Goal: Book appointment/travel/reservation

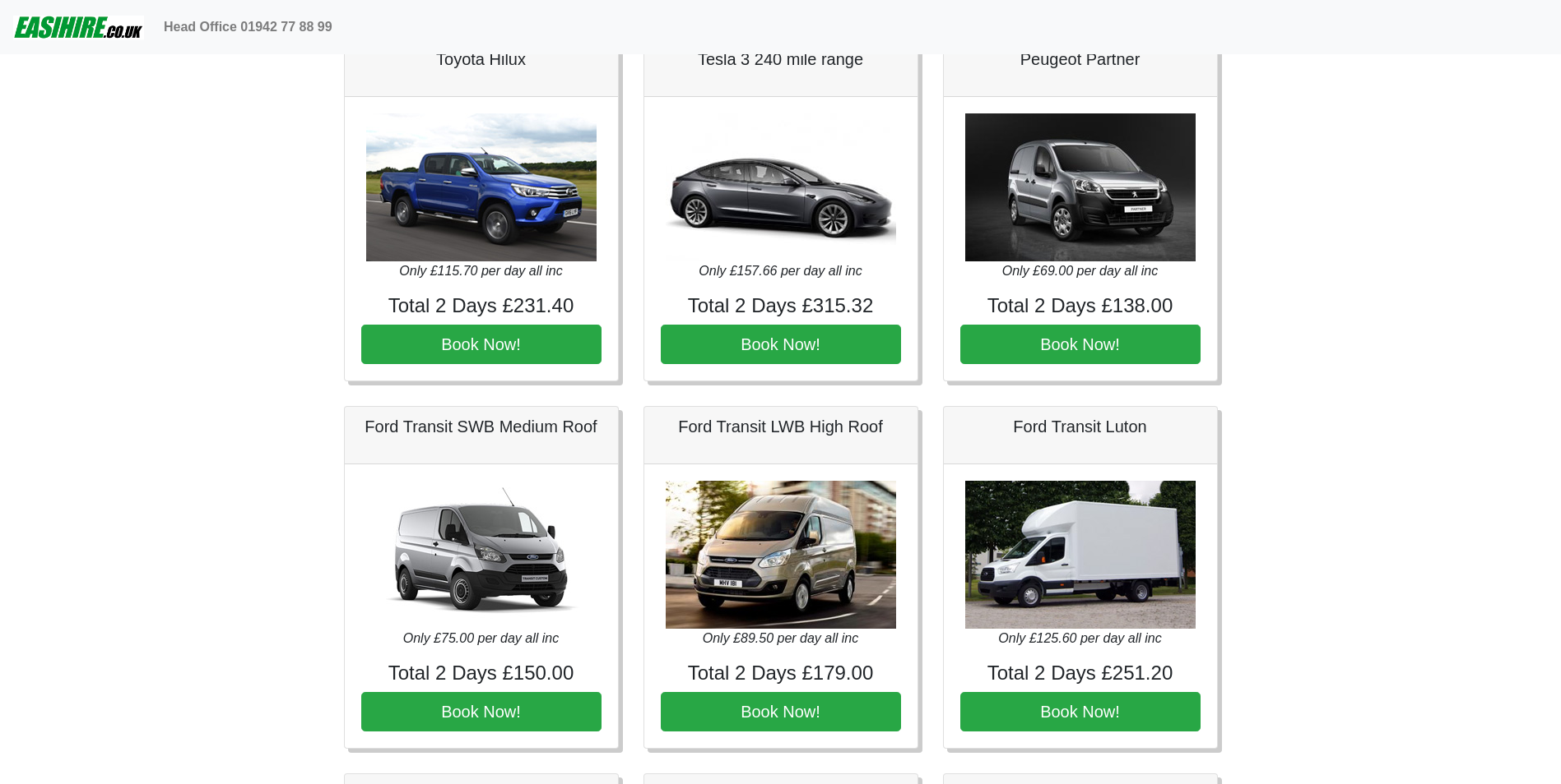
scroll to position [575, 0]
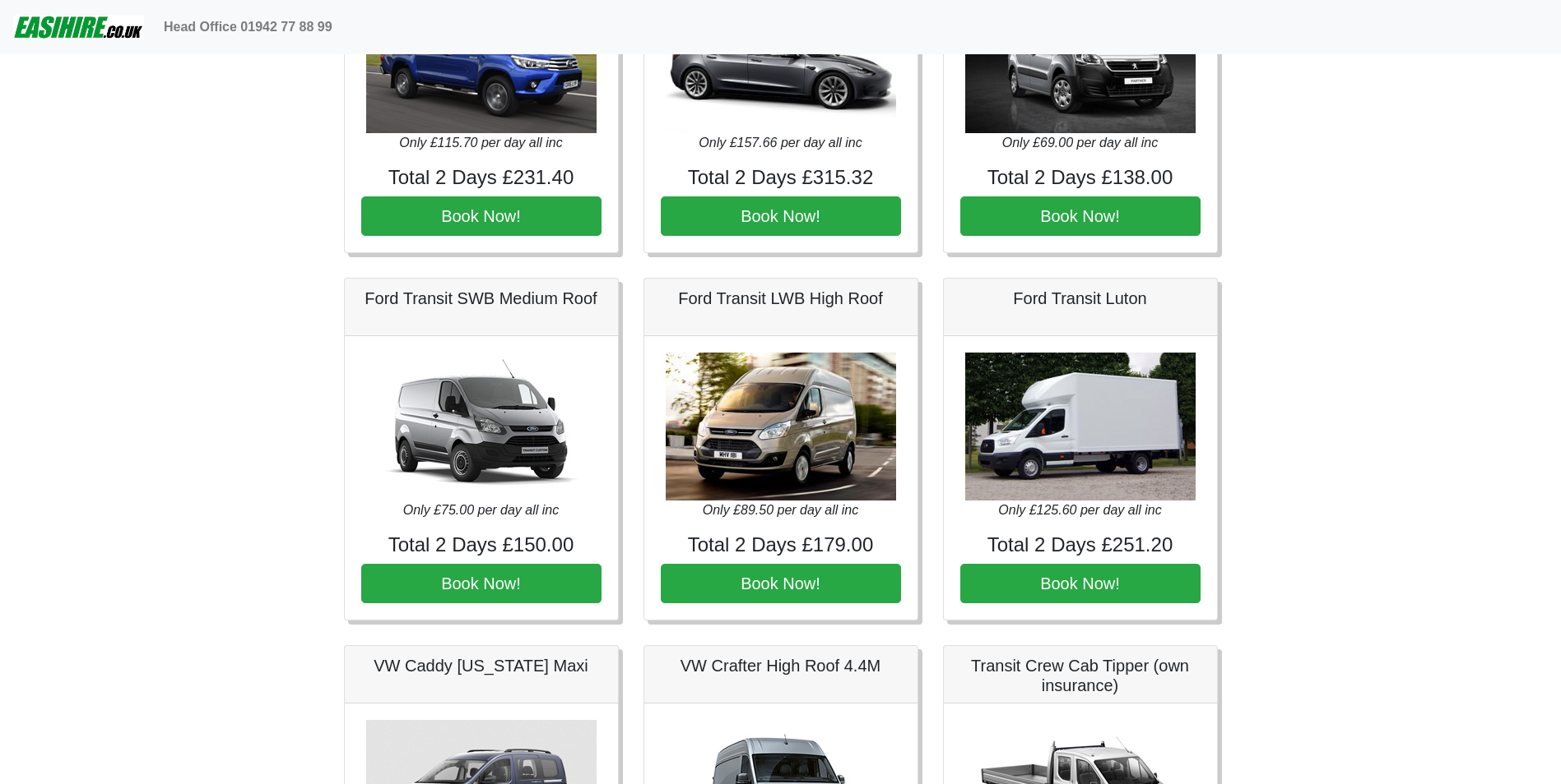
drag, startPoint x: 1073, startPoint y: 586, endPoint x: 1400, endPoint y: 597, distance: 327.2
click at [1083, 573] on button "Book Now!" at bounding box center [1080, 583] width 240 height 39
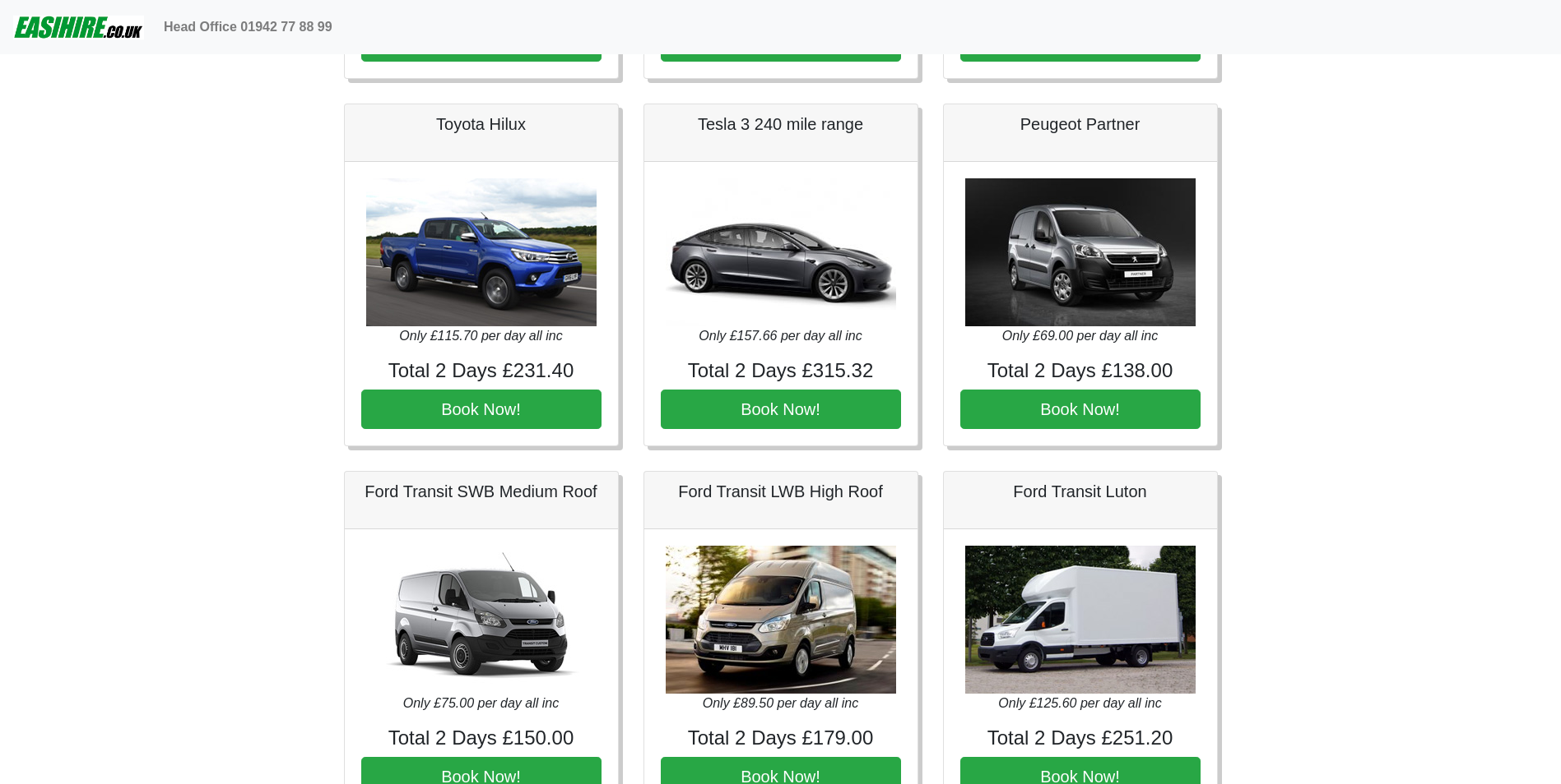
scroll to position [411, 0]
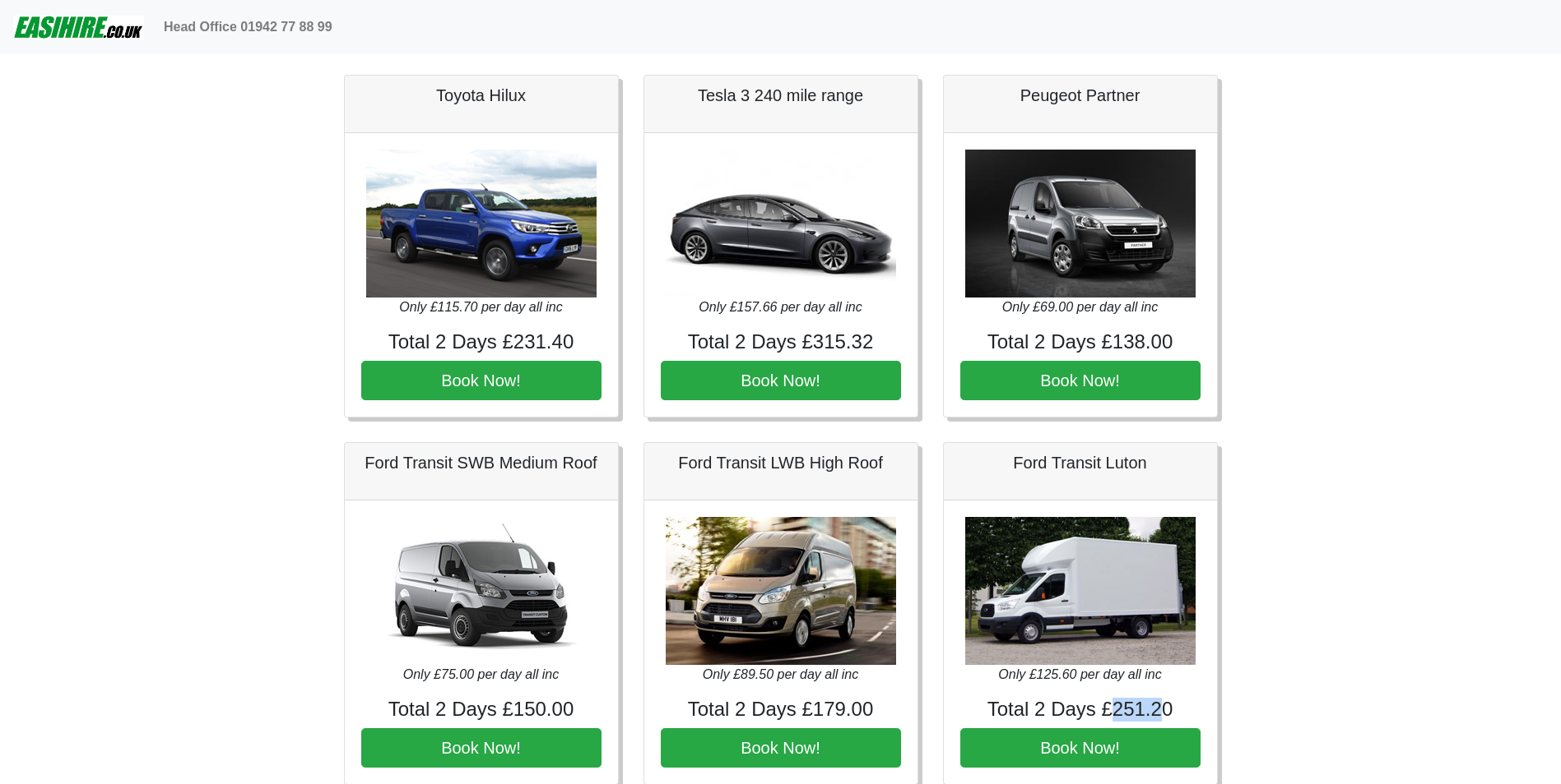
drag, startPoint x: 1117, startPoint y: 713, endPoint x: 1159, endPoint y: 713, distance: 42.0
click at [1159, 713] on h4 "Total 2 Days £251.20" at bounding box center [1080, 709] width 240 height 23
drag, startPoint x: 1159, startPoint y: 713, endPoint x: 1275, endPoint y: 709, distance: 116.1
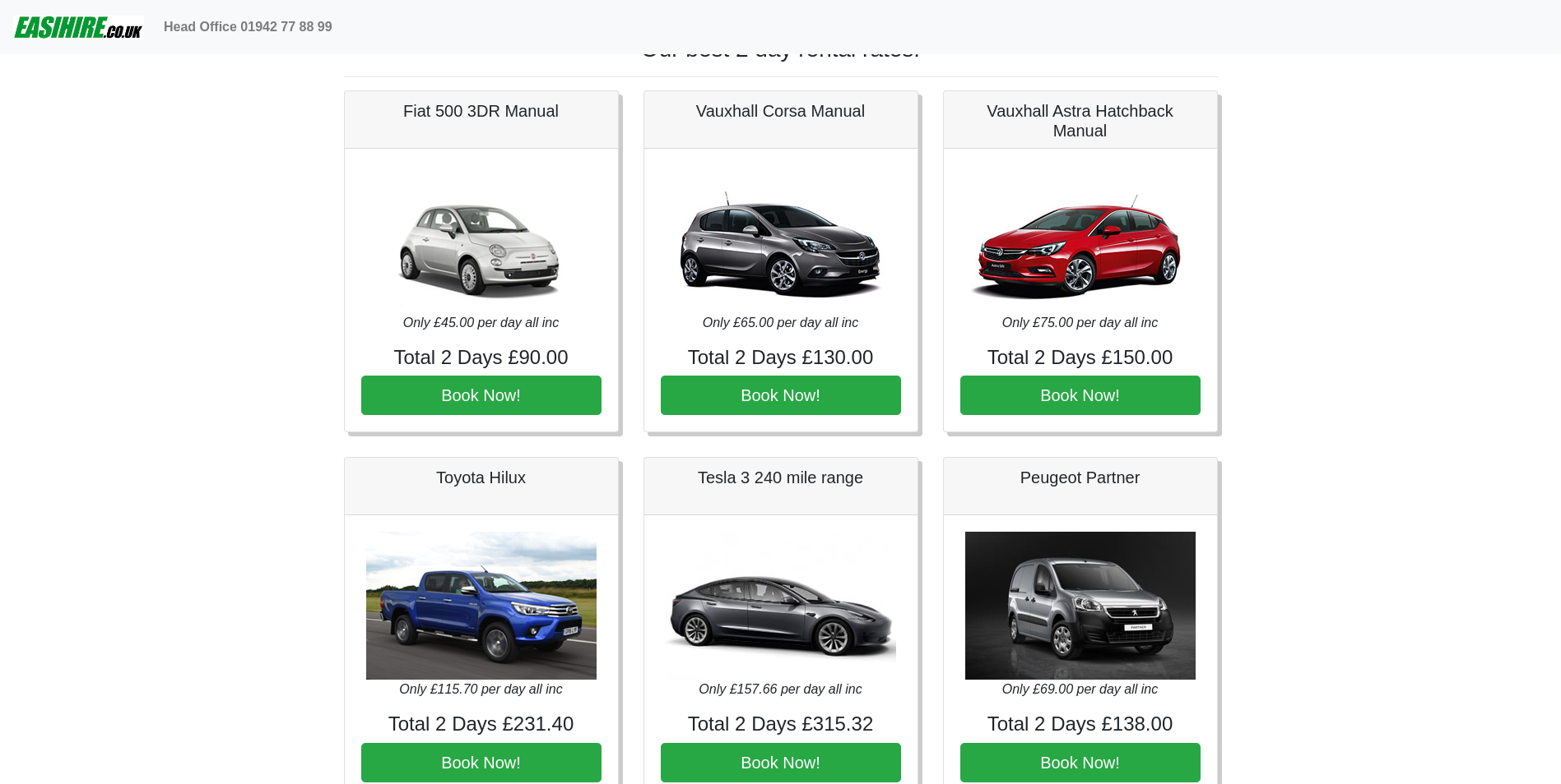
scroll to position [0, 0]
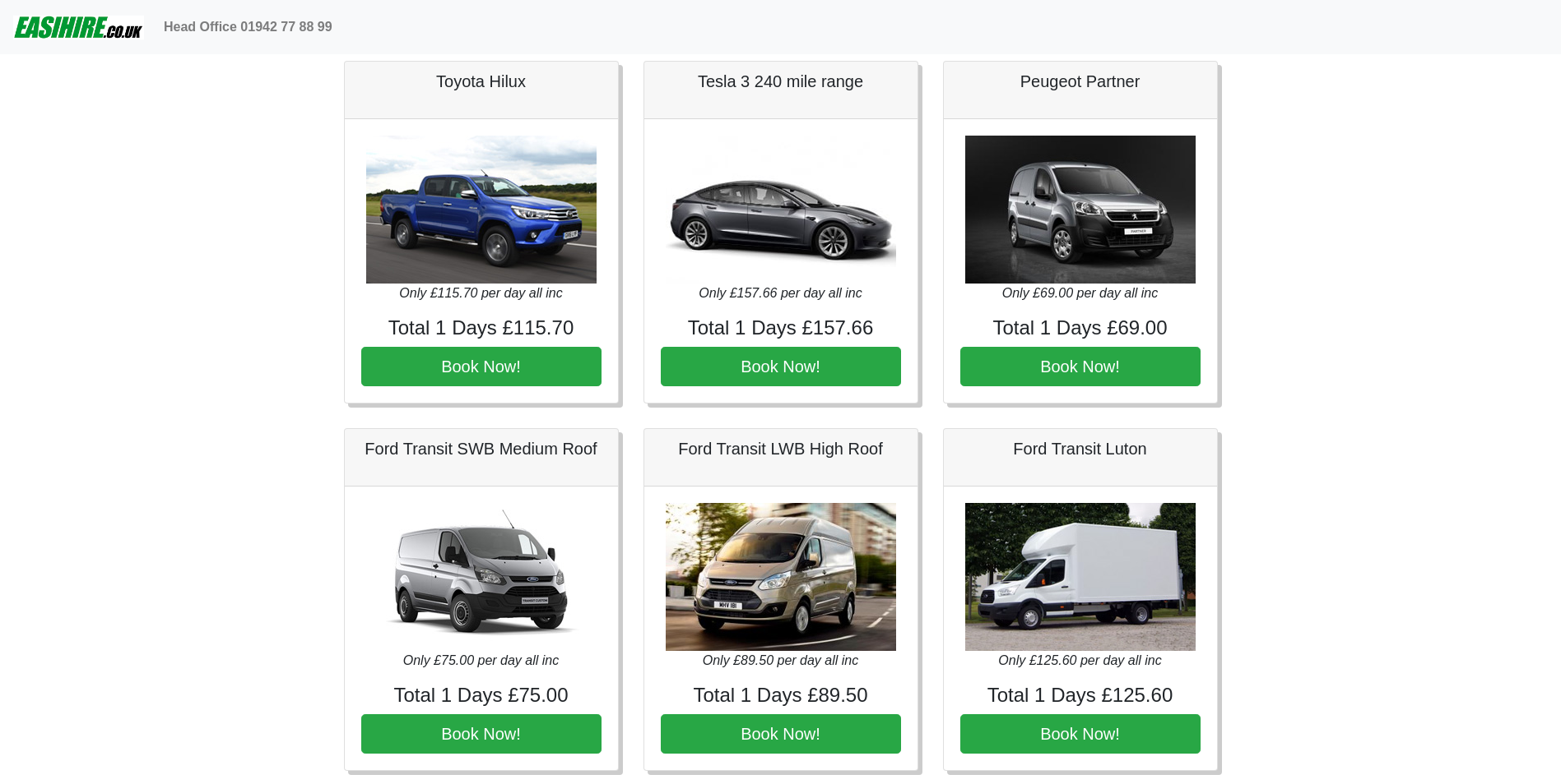
scroll to position [575, 0]
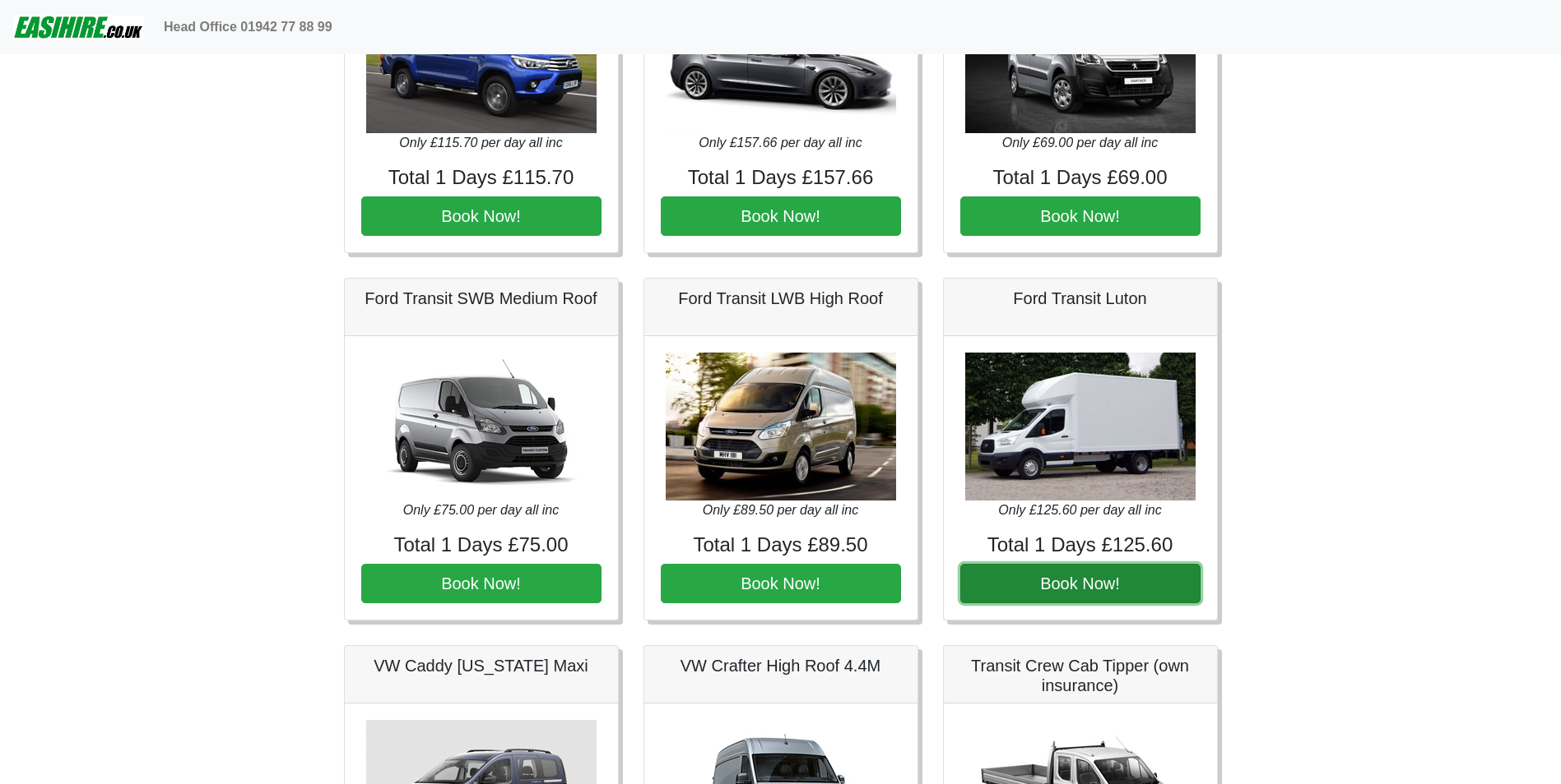
click at [1070, 580] on button "Book Now!" at bounding box center [1080, 583] width 240 height 39
